Goal: Check status: Check status

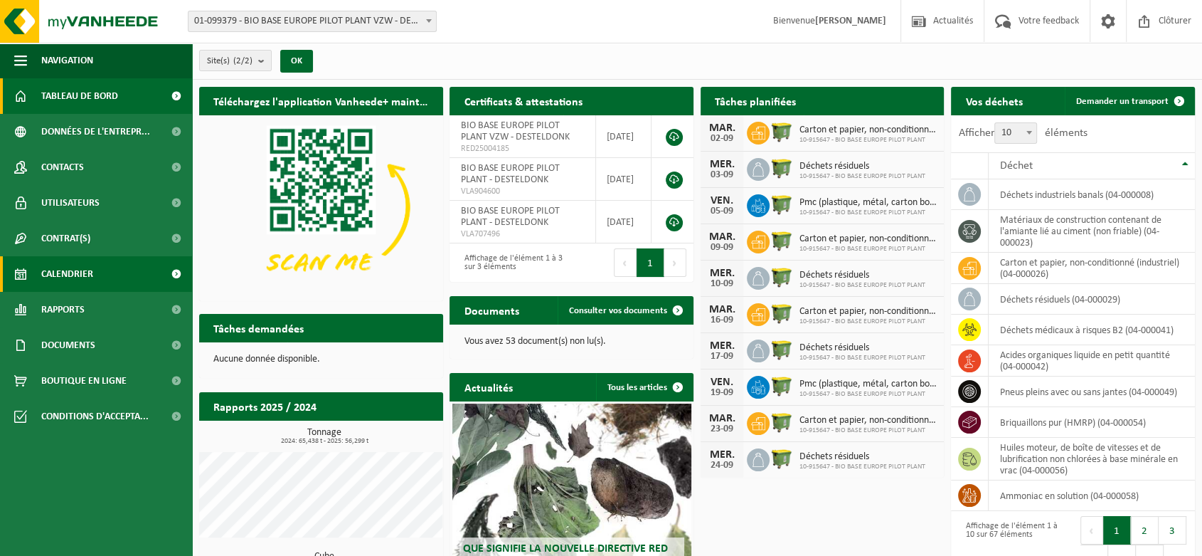
click at [124, 264] on link "Calendrier" at bounding box center [96, 274] width 192 height 36
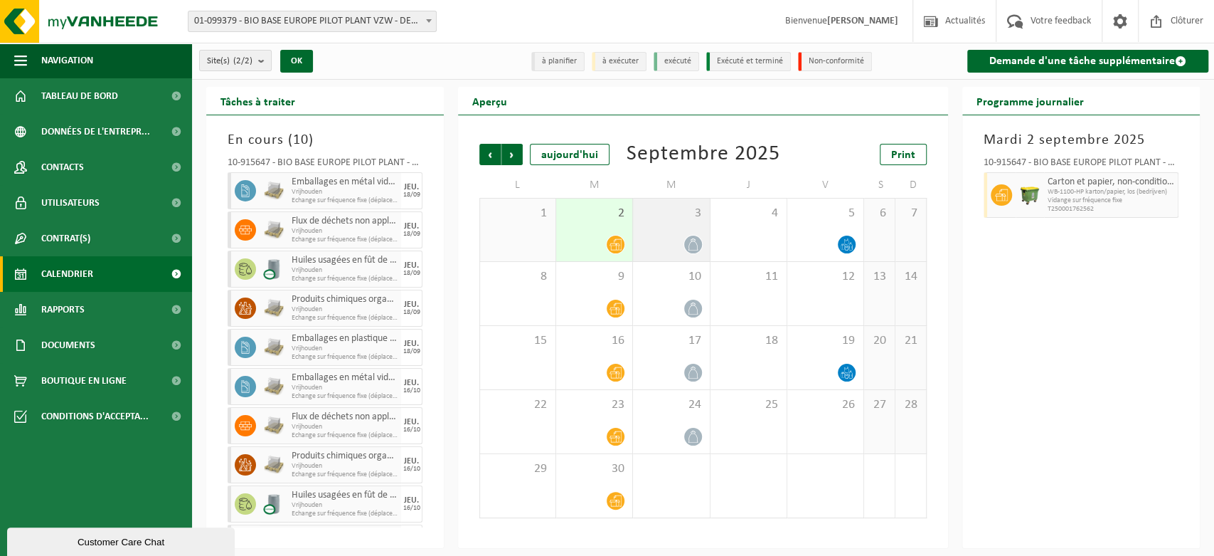
click at [674, 221] on div "3" at bounding box center [671, 229] width 76 height 63
click at [963, 351] on div "[DATE] 10-915647 - BIO BASE EUROPE PILOT PLANT - DESTELDONK Déchets résiduels W…" at bounding box center [1082, 331] width 238 height 433
click at [666, 238] on div at bounding box center [671, 244] width 62 height 19
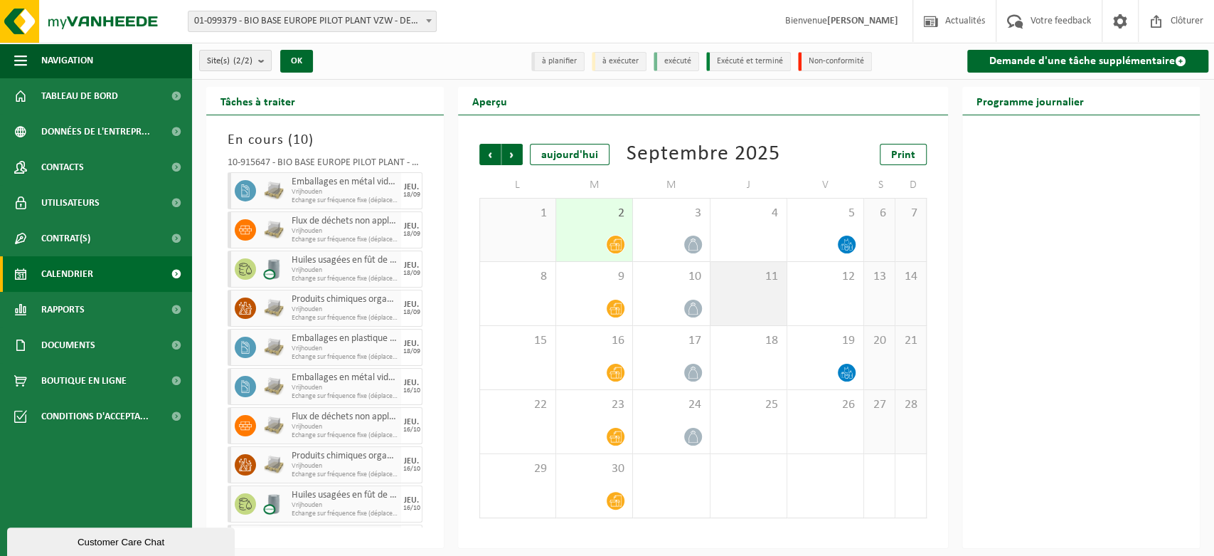
click at [759, 280] on span "11" at bounding box center [749, 277] width 62 height 16
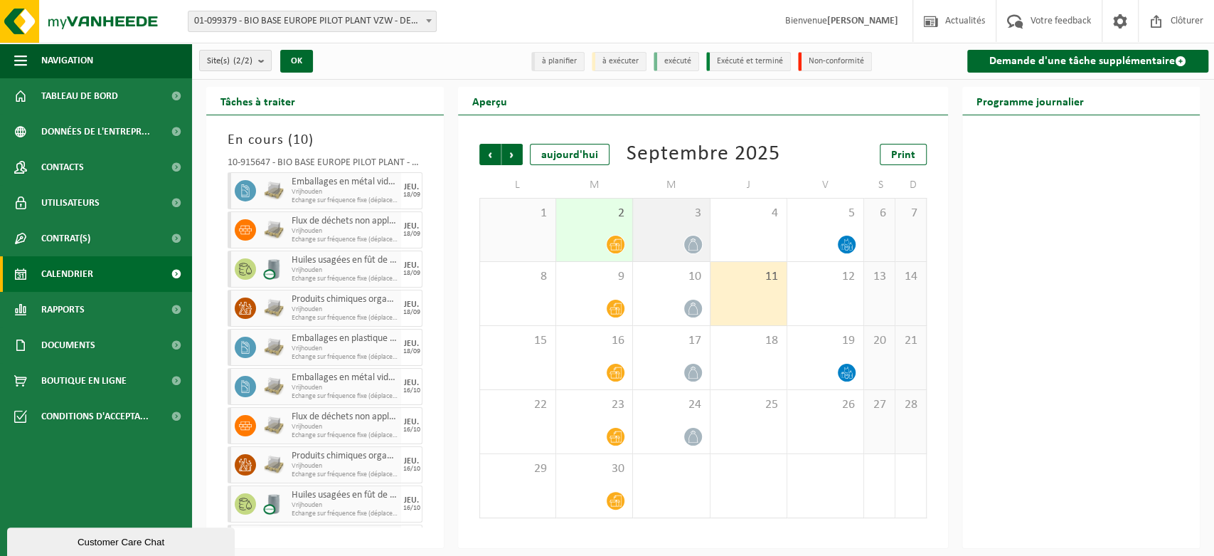
click at [684, 221] on div "3" at bounding box center [671, 229] width 76 height 63
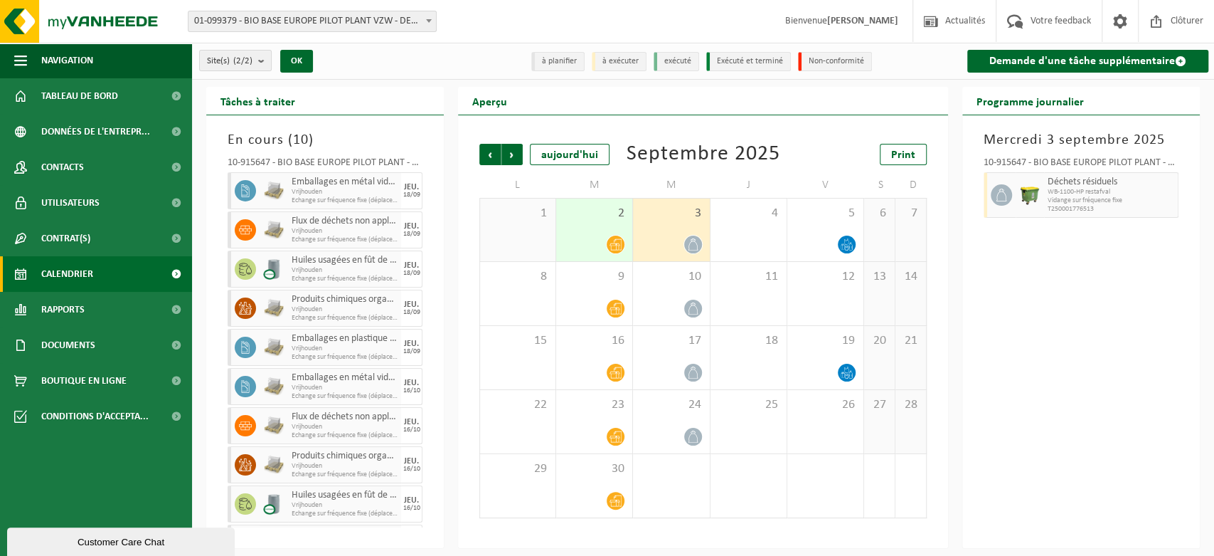
click at [591, 228] on div "2" at bounding box center [594, 229] width 76 height 63
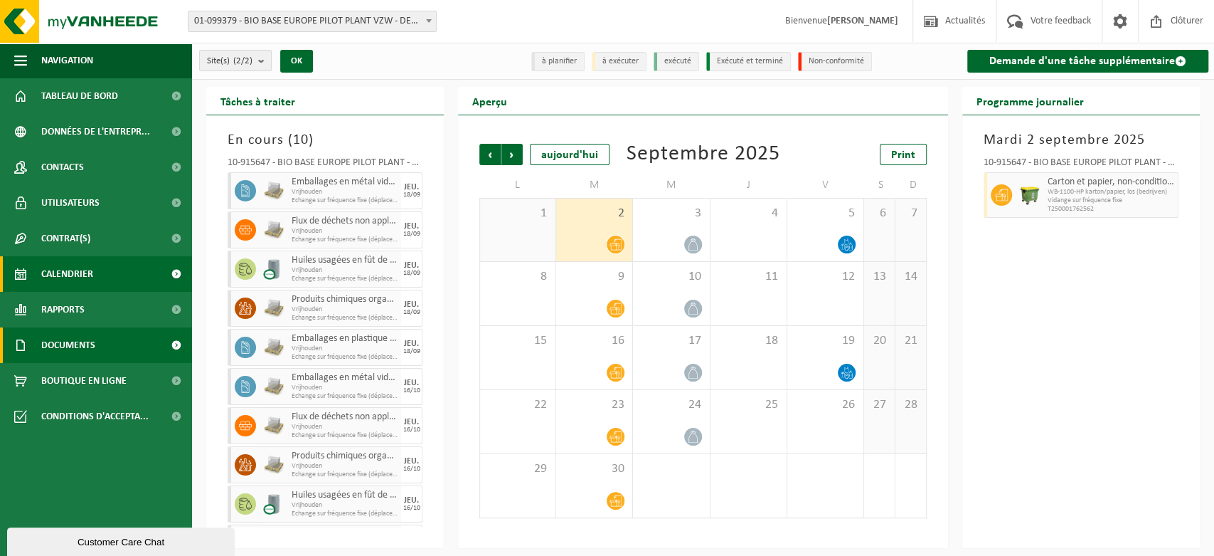
click at [60, 362] on span "Documents" at bounding box center [68, 345] width 54 height 36
